Goal: Task Accomplishment & Management: Manage account settings

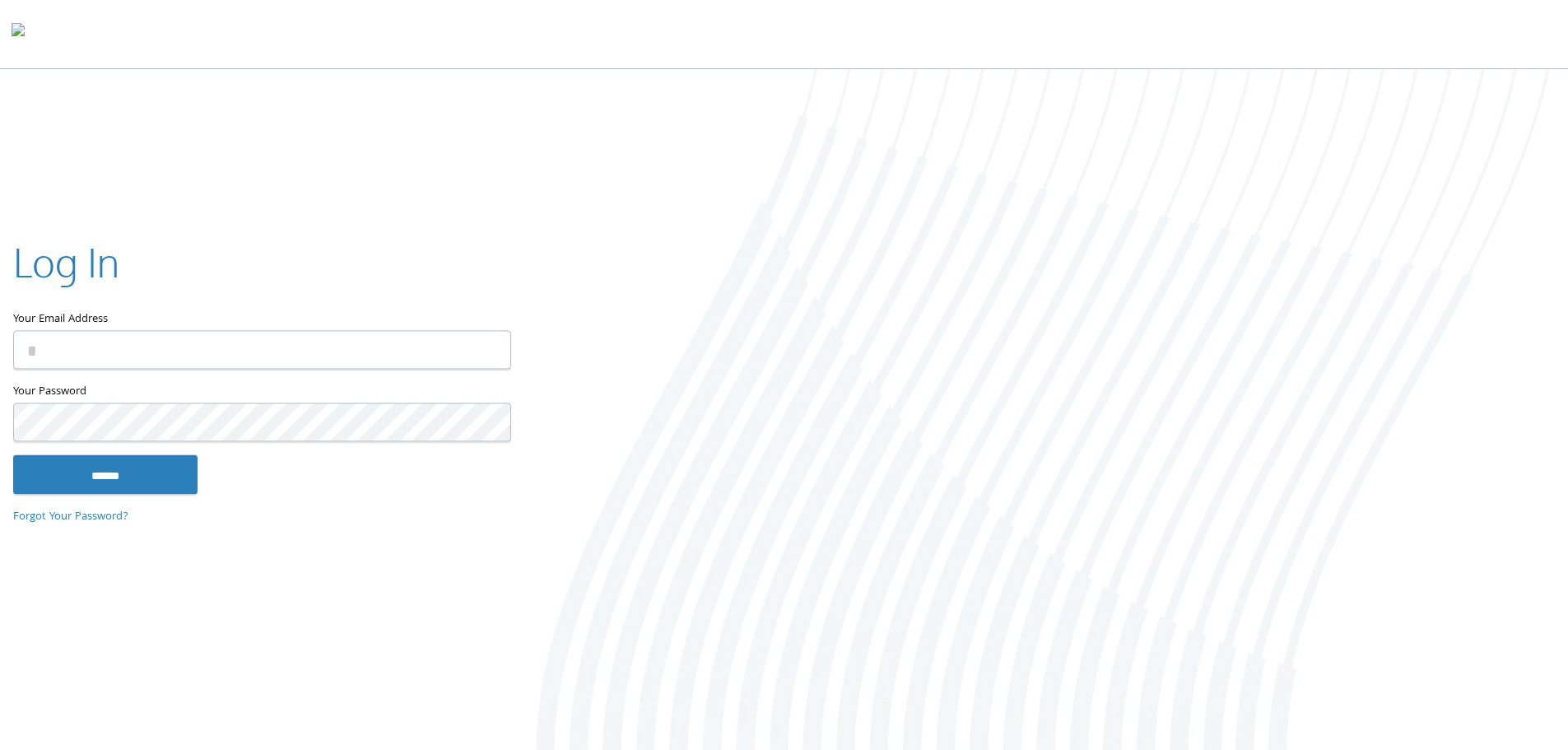
type input "**********"
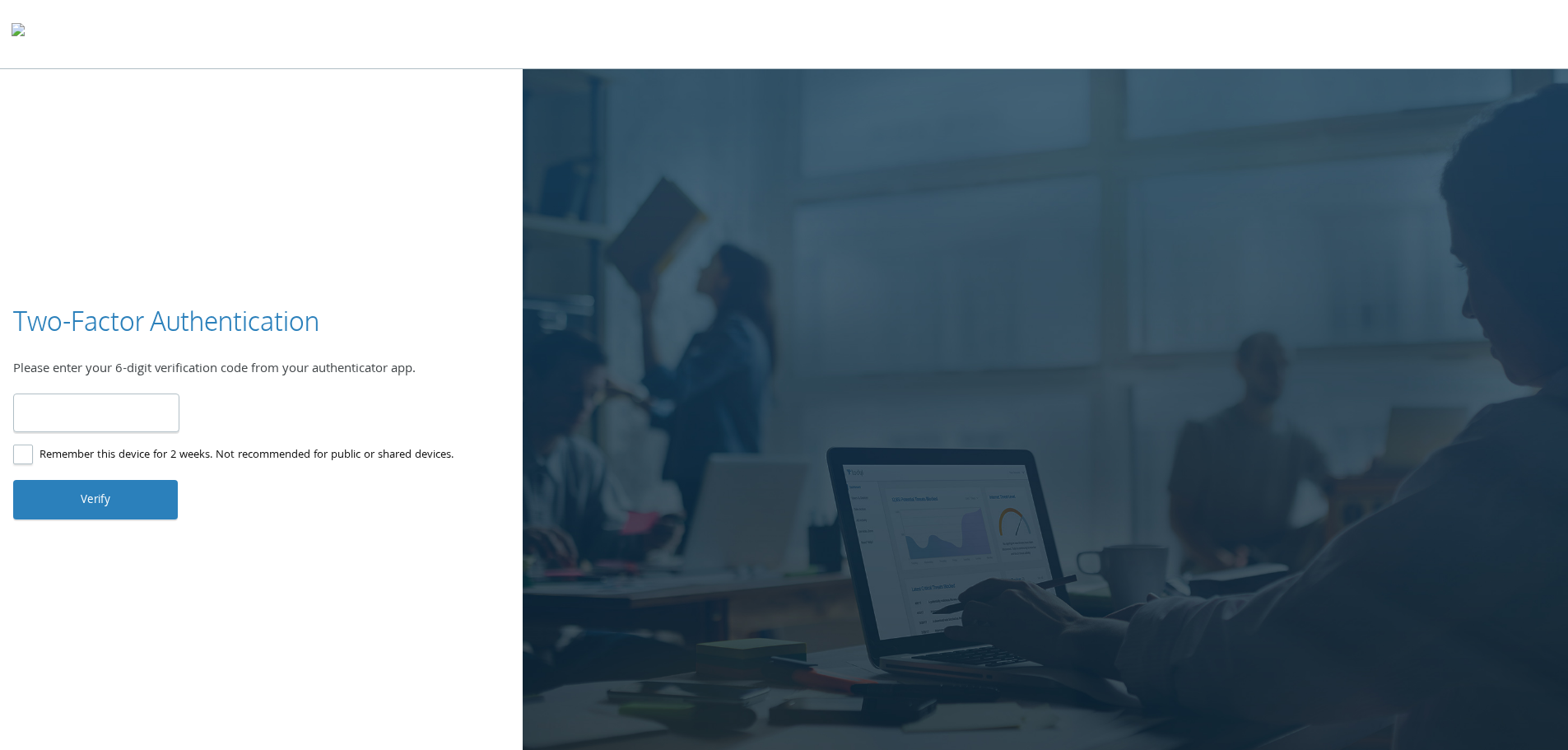
click at [33, 411] on input "number" at bounding box center [96, 413] width 166 height 39
type input "*"
type input "******"
